Goal: Task Accomplishment & Management: Use online tool/utility

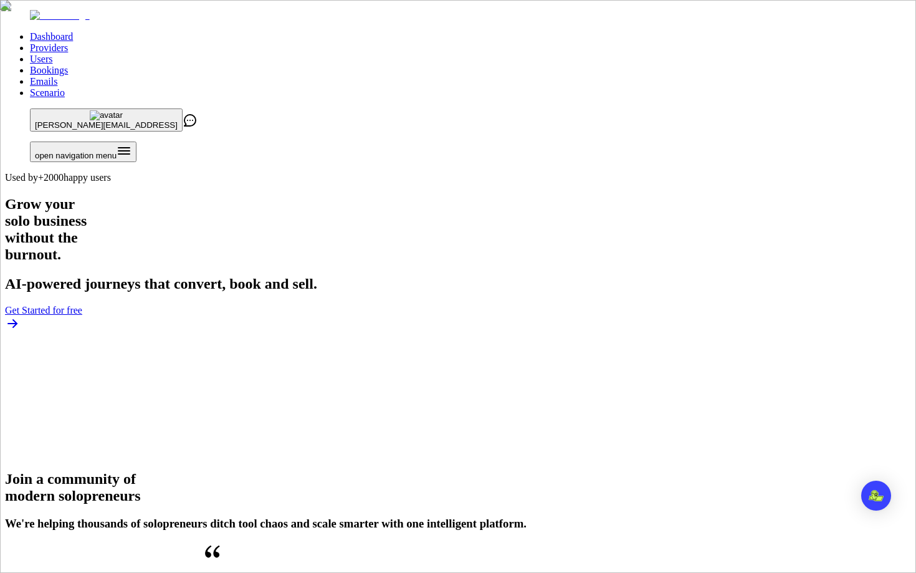
click at [52, 54] on link "Users" at bounding box center [41, 59] width 22 height 11
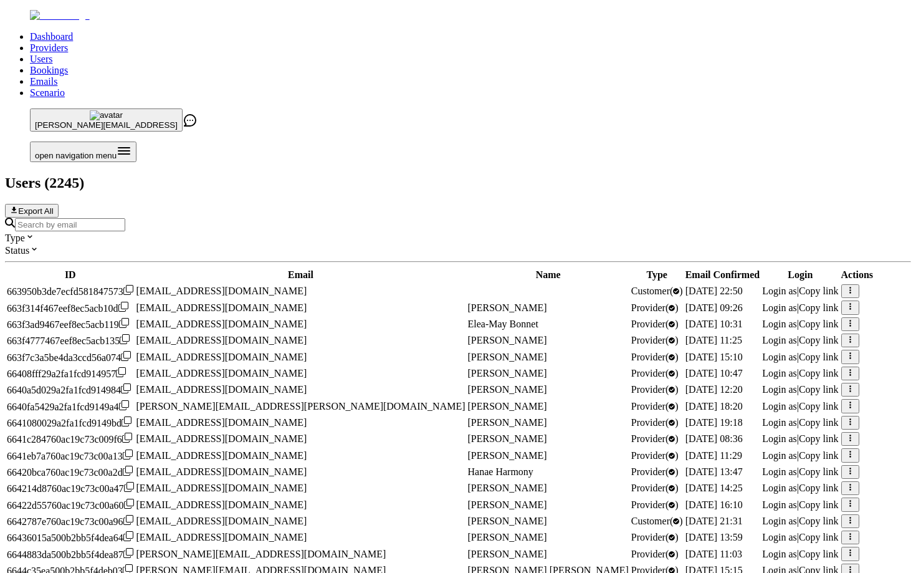
click at [125, 218] on input "Search by email" at bounding box center [70, 224] width 110 height 13
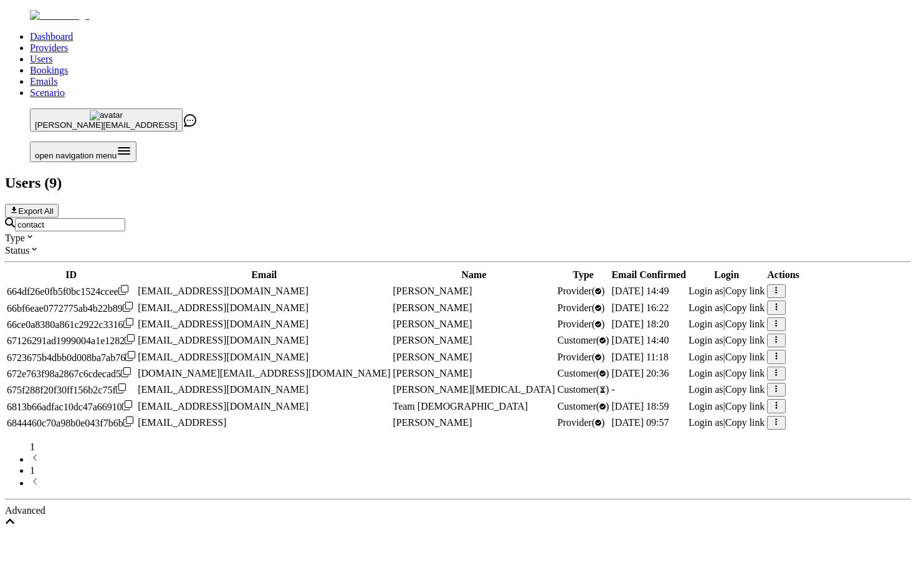
type input "[EMAIL_ADDRESS]"
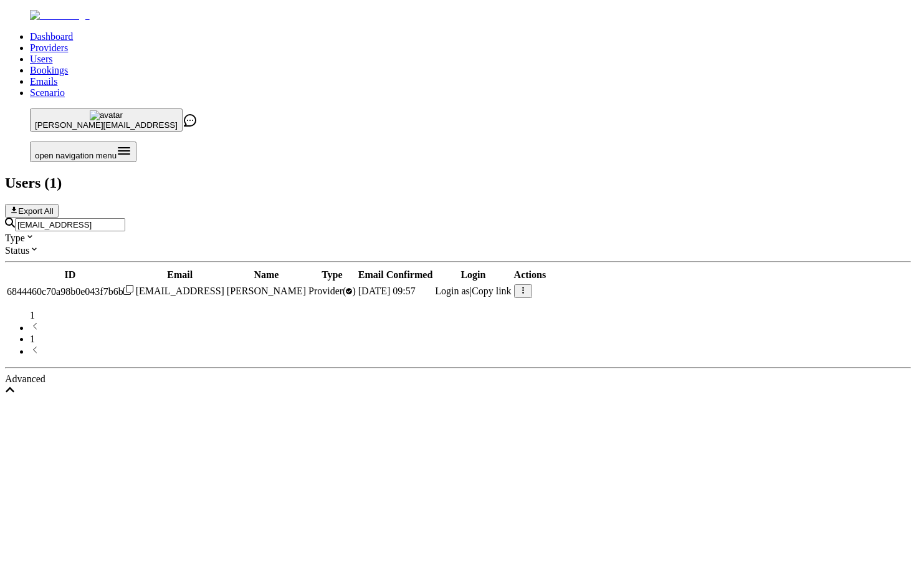
click at [470, 285] on span "Login as" at bounding box center [452, 290] width 35 height 11
